Goal: Navigation & Orientation: Find specific page/section

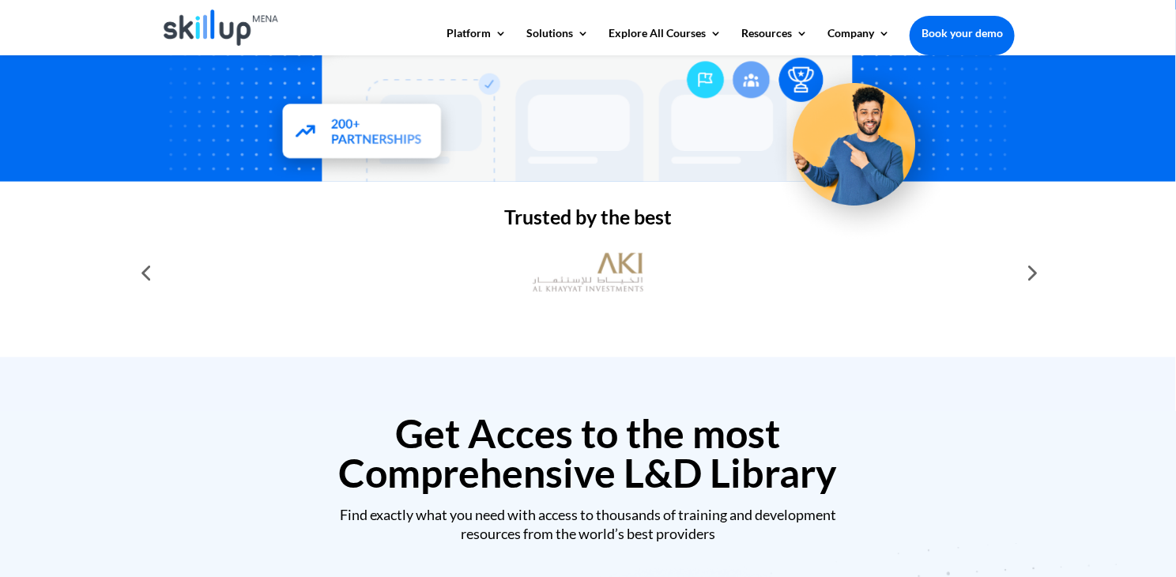
scroll to position [395, 0]
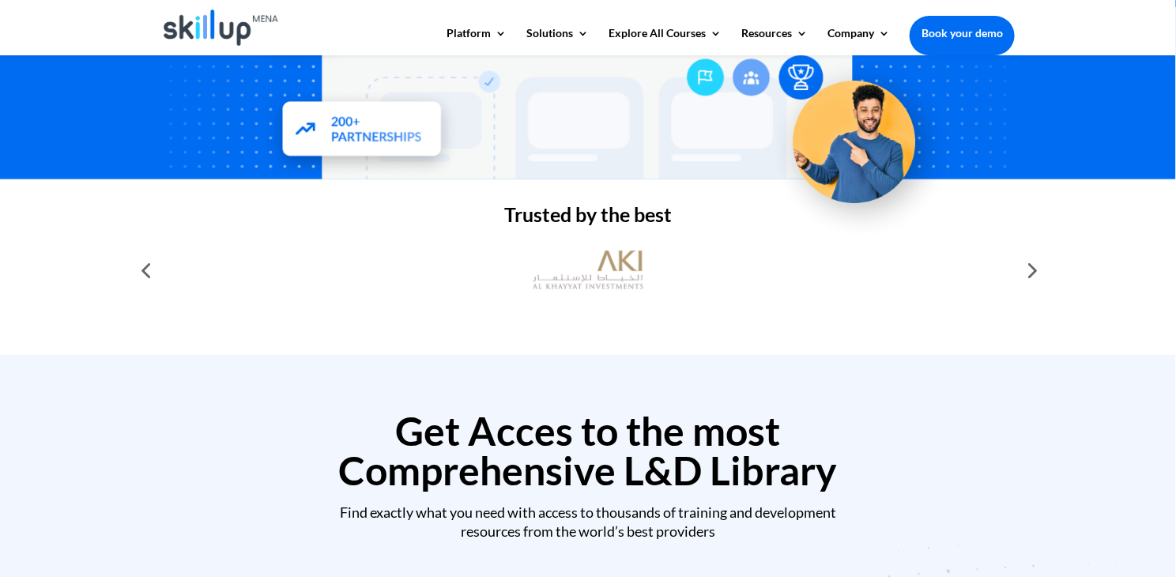
click at [1030, 270] on div at bounding box center [1031, 270] width 32 height 32
click at [149, 270] on div at bounding box center [146, 270] width 32 height 32
click at [635, 270] on img at bounding box center [588, 270] width 111 height 55
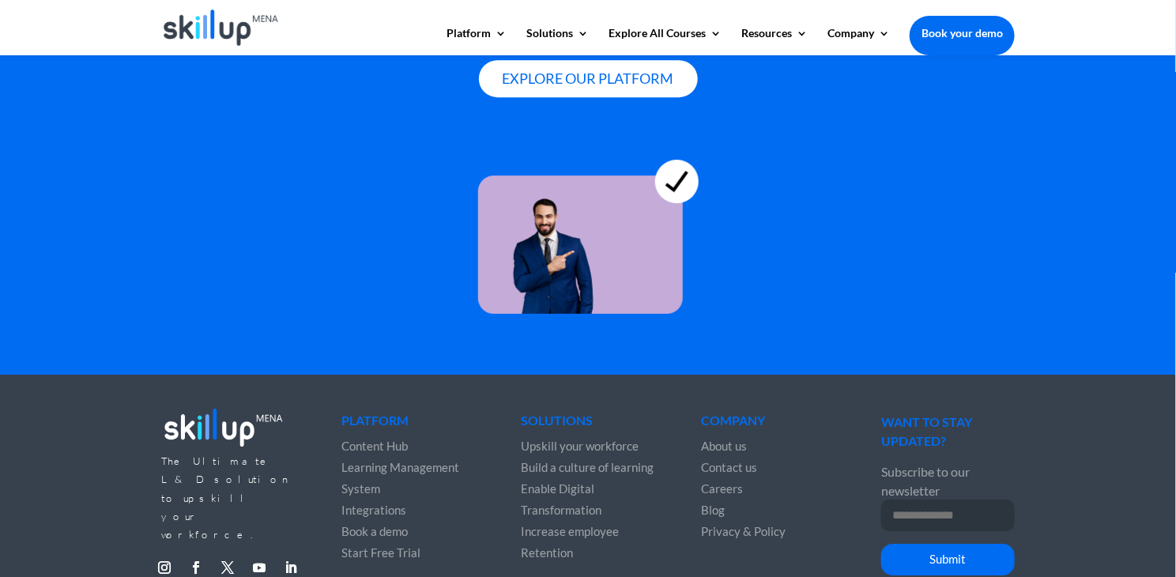
scroll to position [4417, 0]
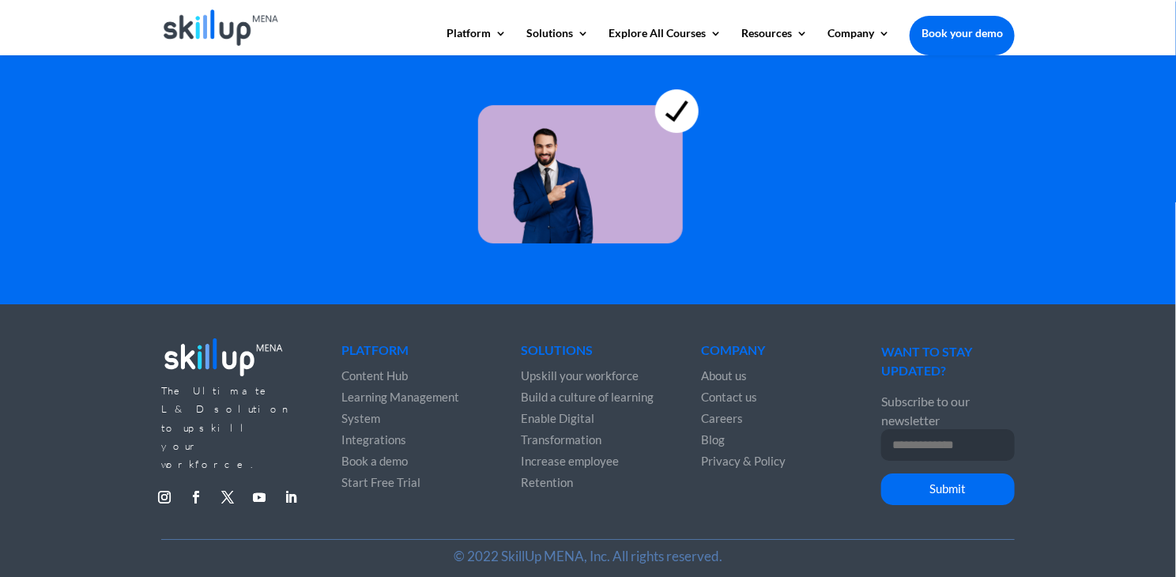
click at [910, 405] on p "Subscribe to our newsletter" at bounding box center [947, 410] width 133 height 37
click at [720, 411] on span "Careers" at bounding box center [723, 418] width 42 height 14
click at [376, 432] on span "Integrations" at bounding box center [373, 439] width 65 height 14
